Goal: Register for event/course

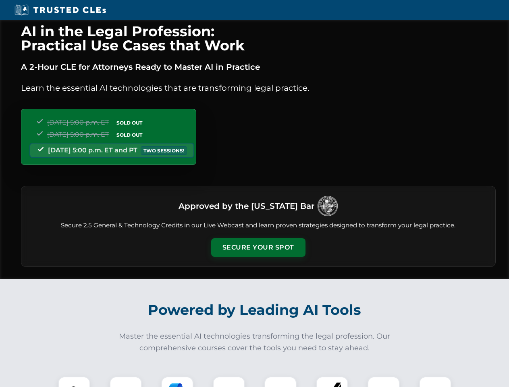
click at [258, 248] on button "Secure Your Spot" at bounding box center [258, 247] width 94 height 19
click at [74, 382] on img at bounding box center [74, 392] width 23 height 23
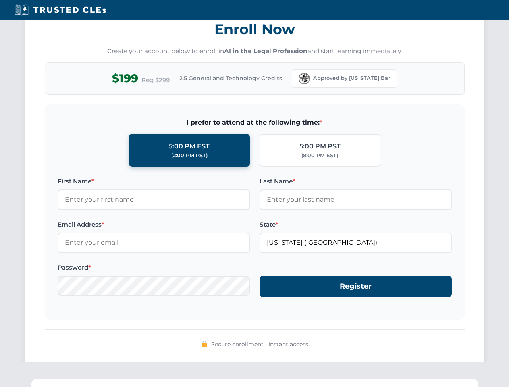
scroll to position [792, 0]
